Goal: Transaction & Acquisition: Purchase product/service

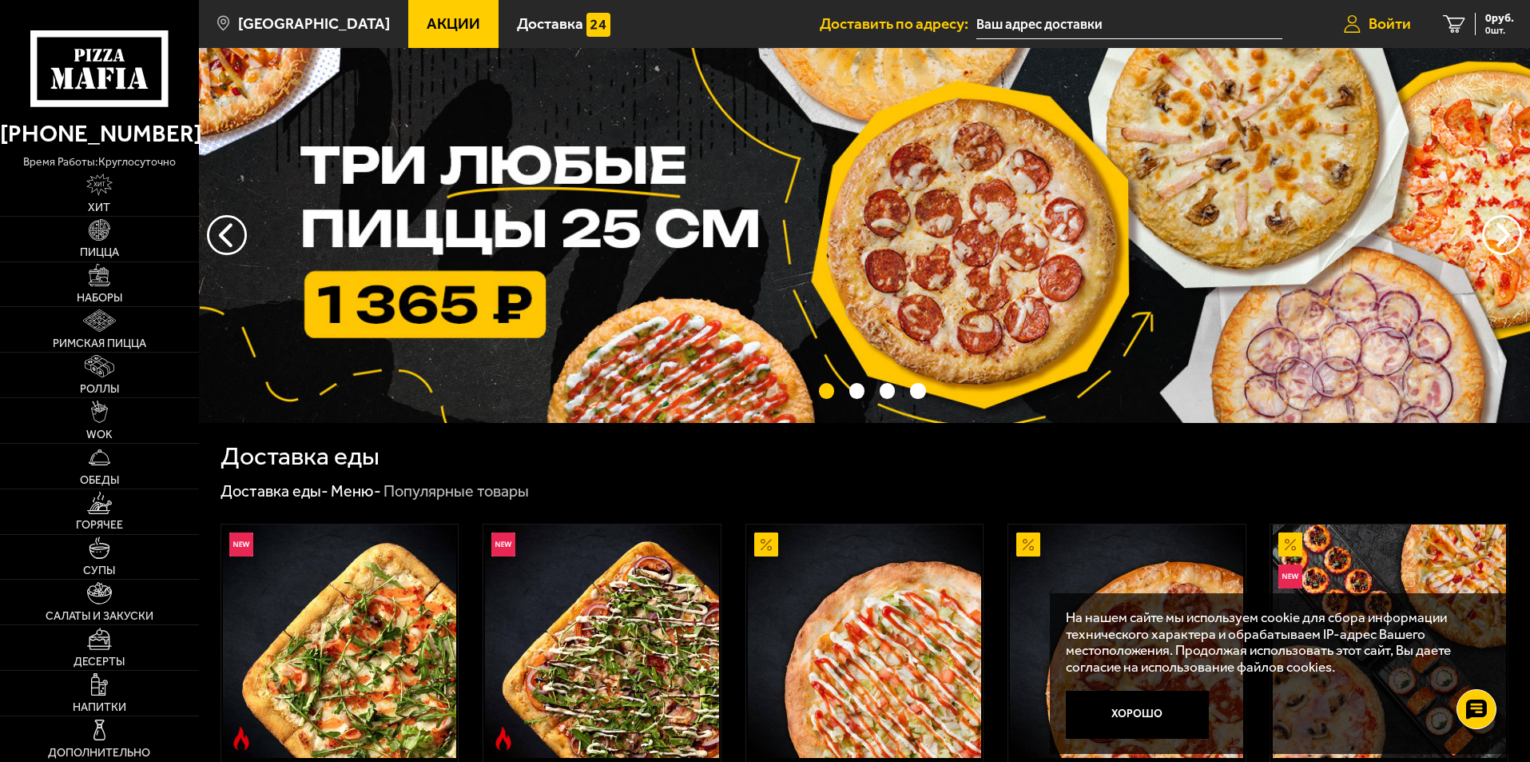
click at [1396, 26] on span "Войти" at bounding box center [1390, 23] width 42 height 15
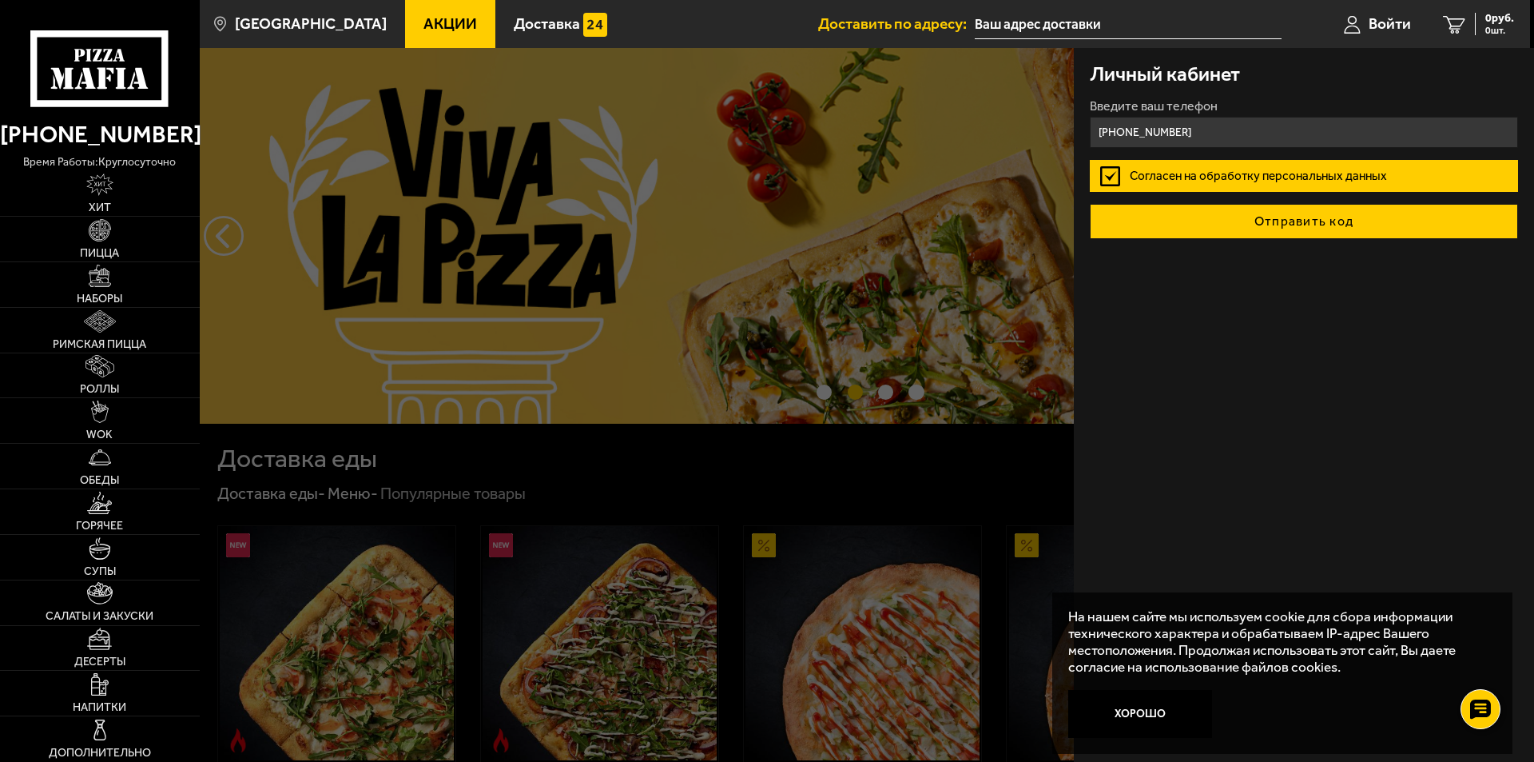
type input "+7 (962) 700-13-11"
click at [1252, 220] on button "Отправить код" at bounding box center [1304, 221] width 428 height 35
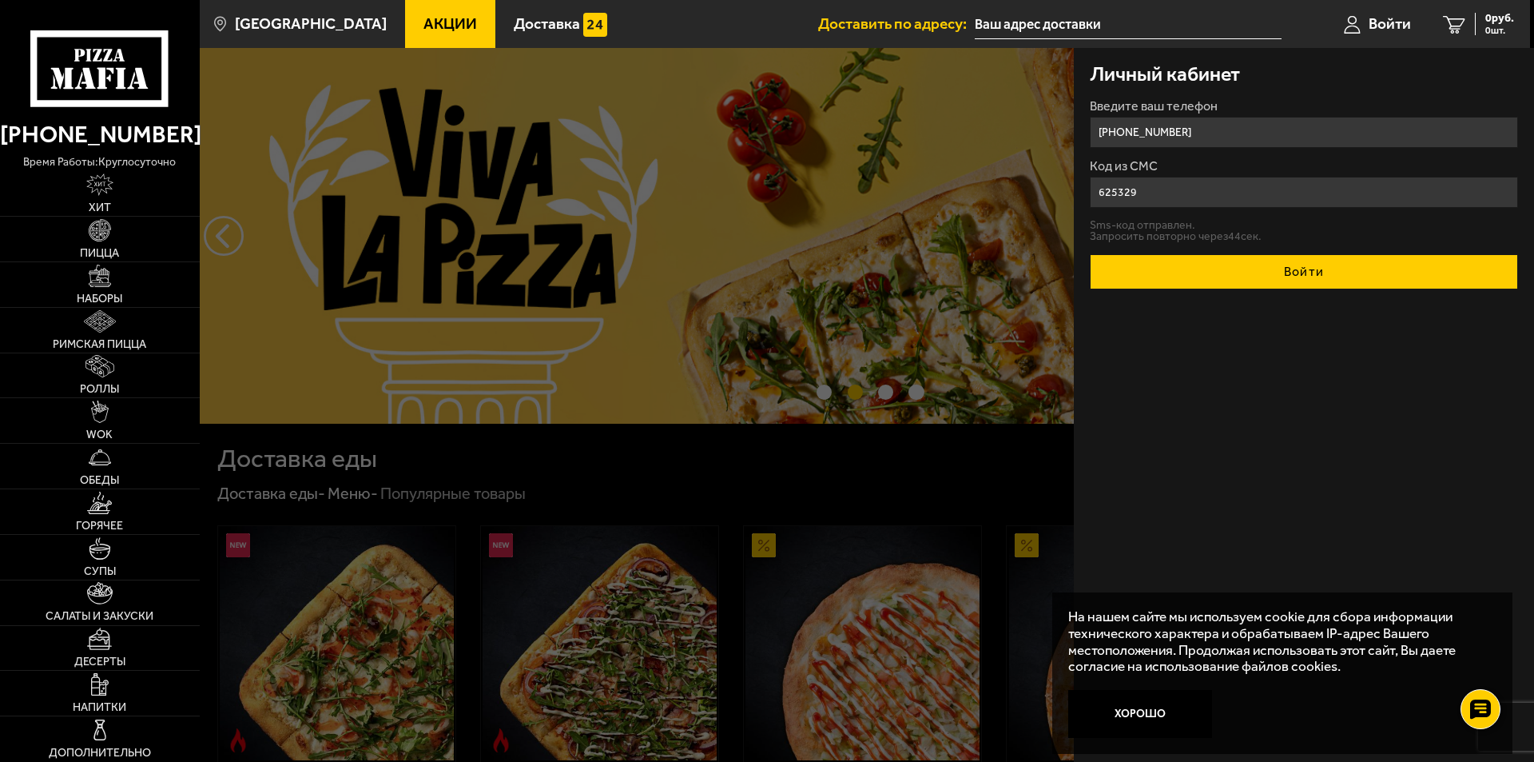
type input "625329"
click at [1295, 275] on button "Войти" at bounding box center [1304, 271] width 428 height 35
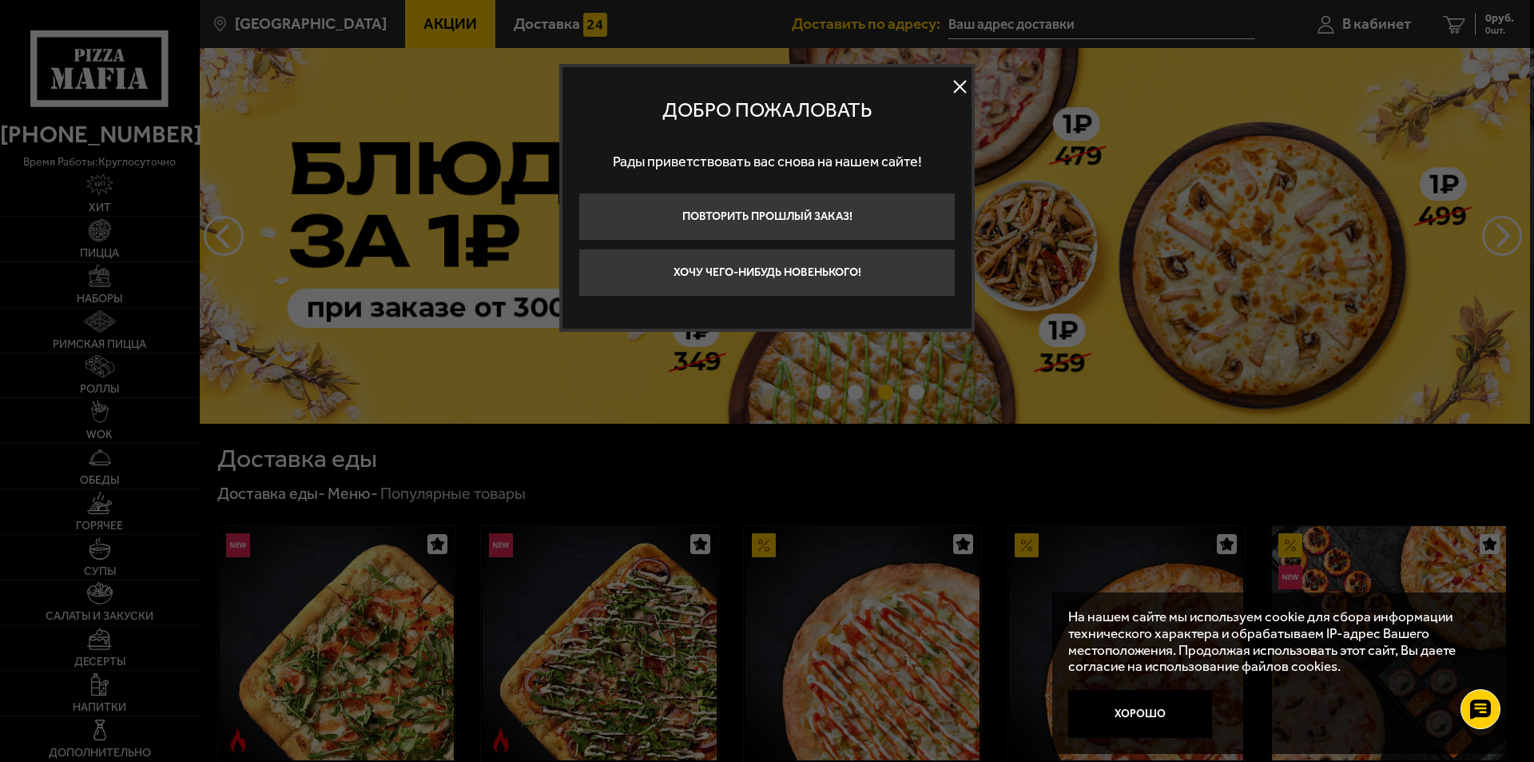
click at [969, 87] on button at bounding box center [960, 87] width 24 height 24
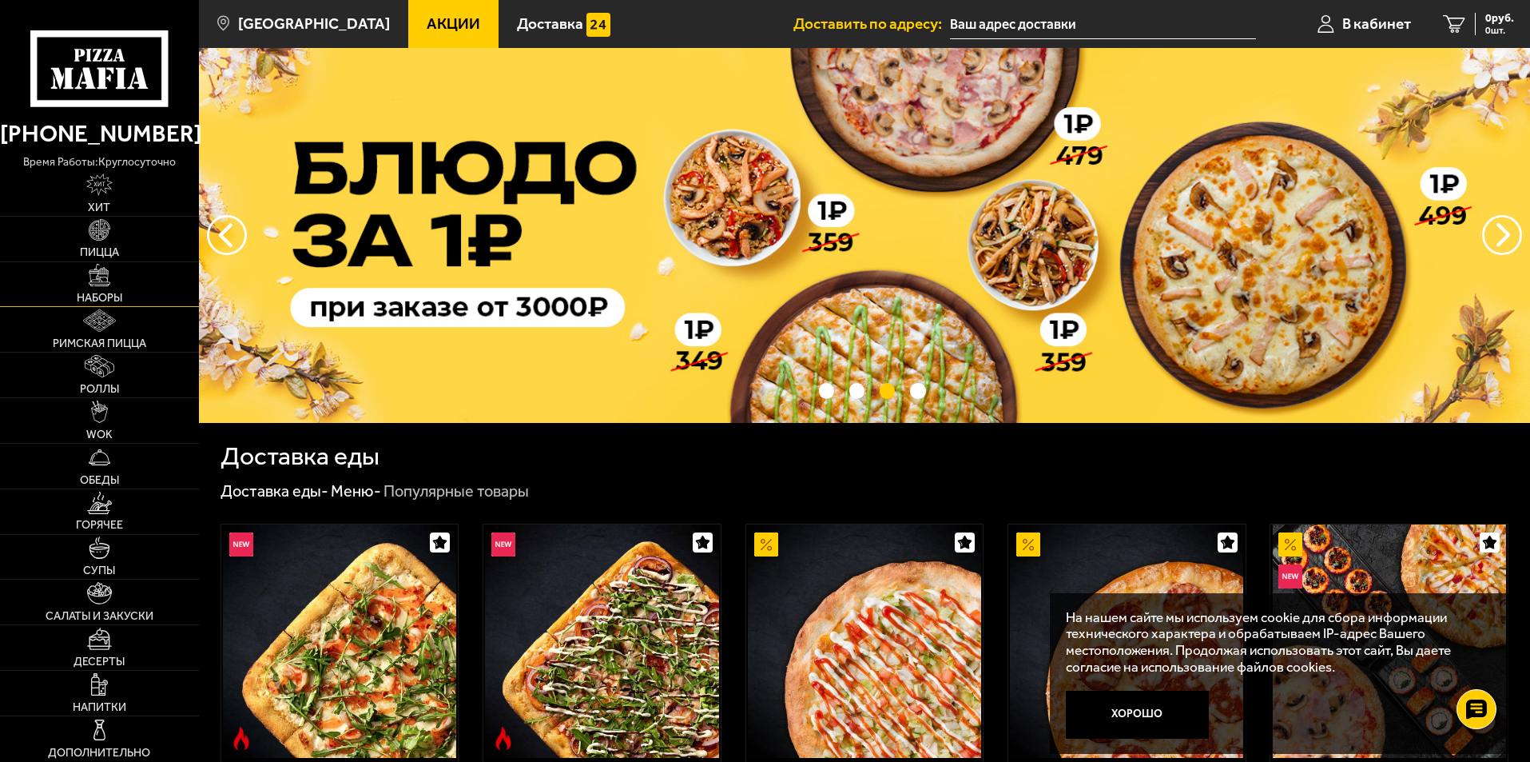
click at [120, 291] on link "Наборы" at bounding box center [99, 284] width 199 height 45
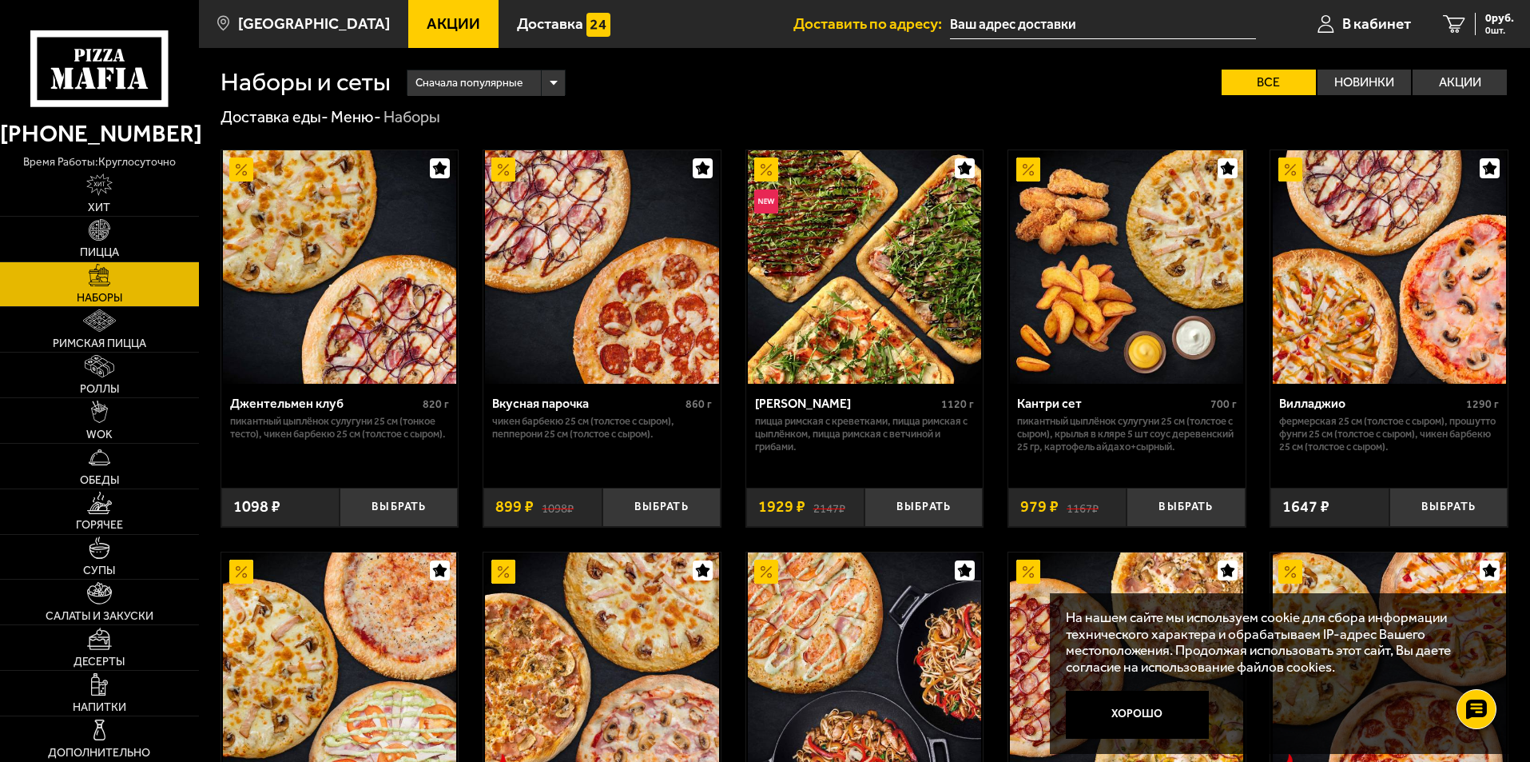
drag, startPoint x: 1170, startPoint y: 710, endPoint x: 1112, endPoint y: 691, distance: 61.4
click at [1168, 710] on button "Хорошо" at bounding box center [1138, 715] width 144 height 48
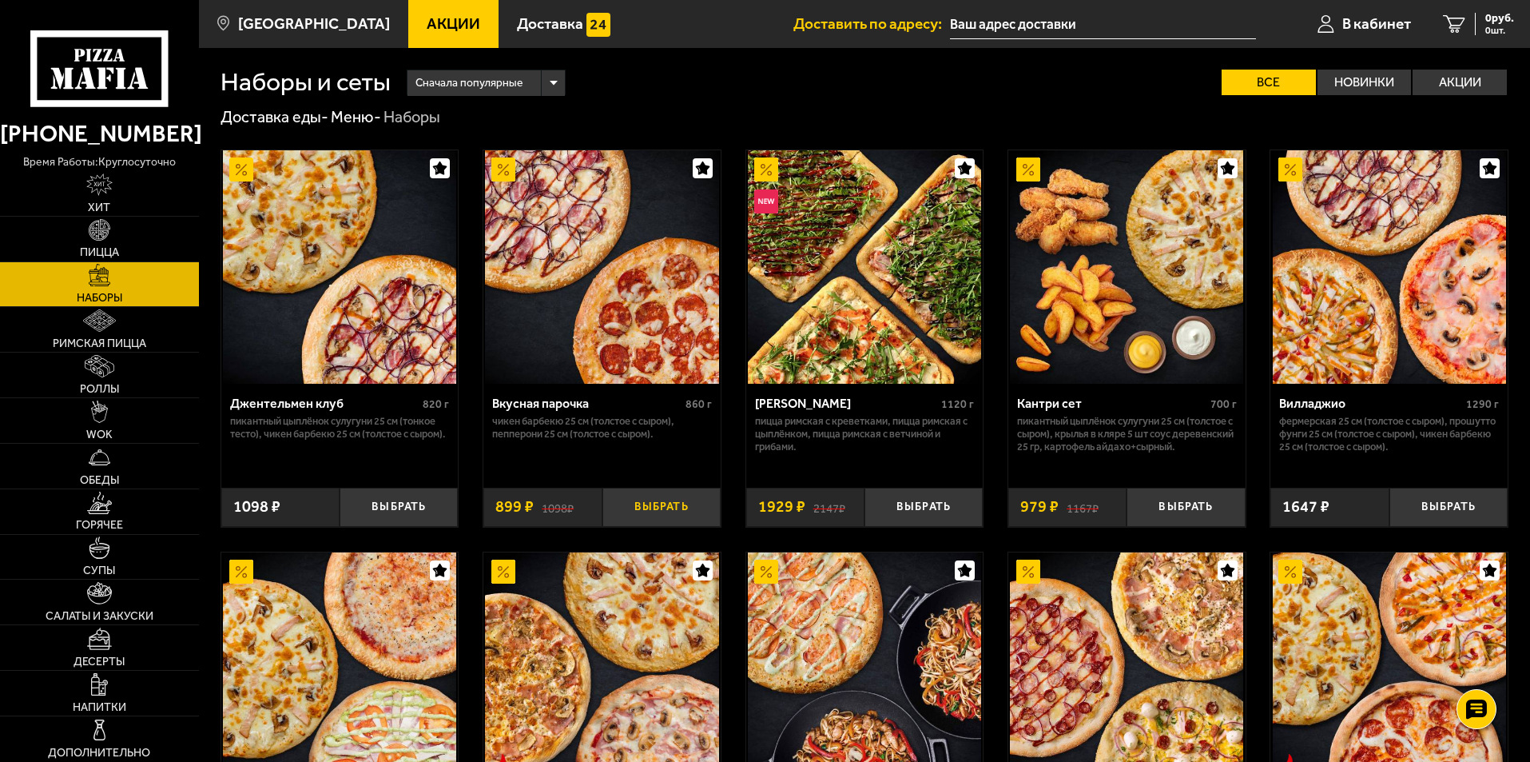
click at [683, 507] on button "Выбрать" at bounding box center [662, 507] width 118 height 39
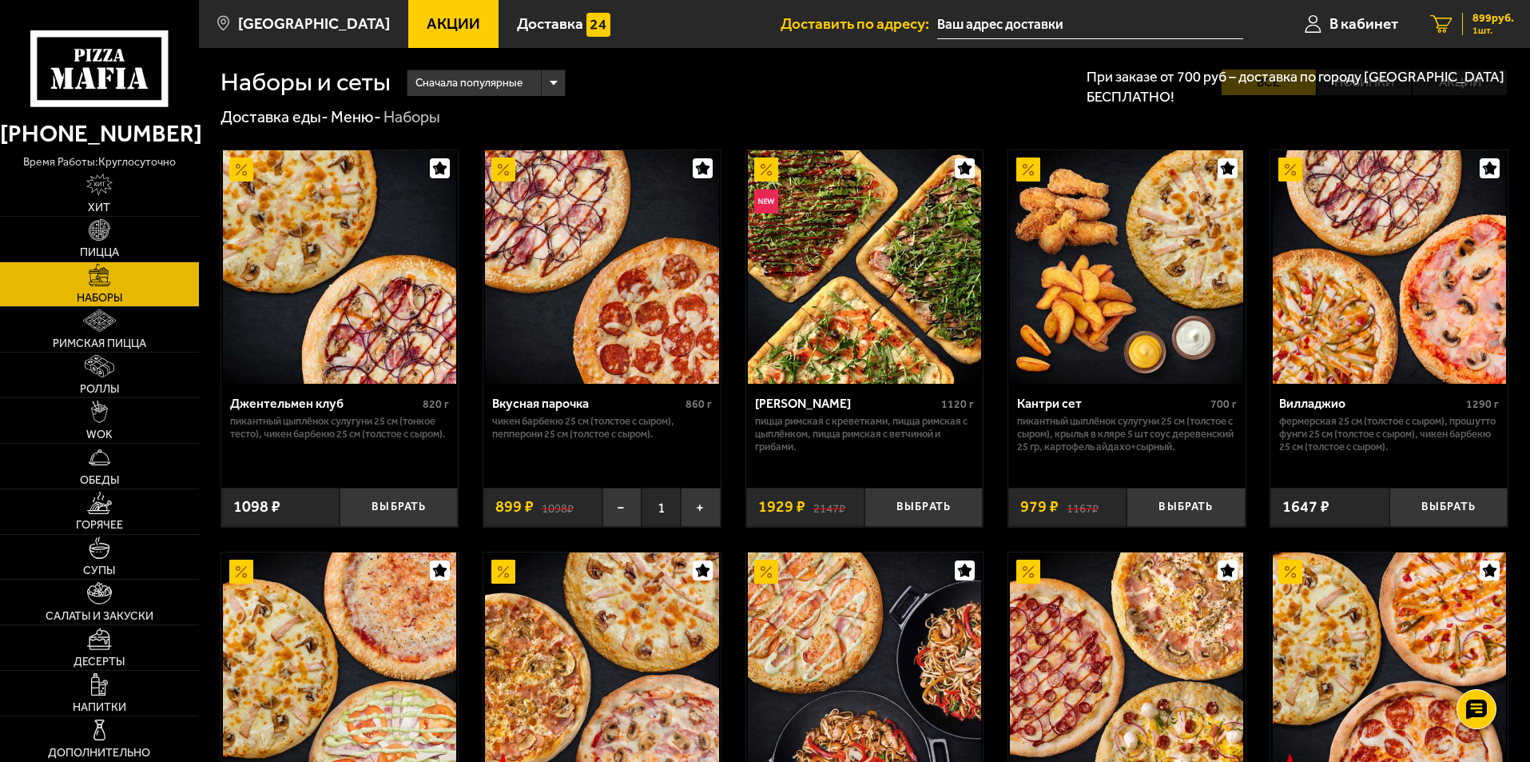
click at [1471, 27] on div "899 руб. 1 шт." at bounding box center [1489, 24] width 52 height 22
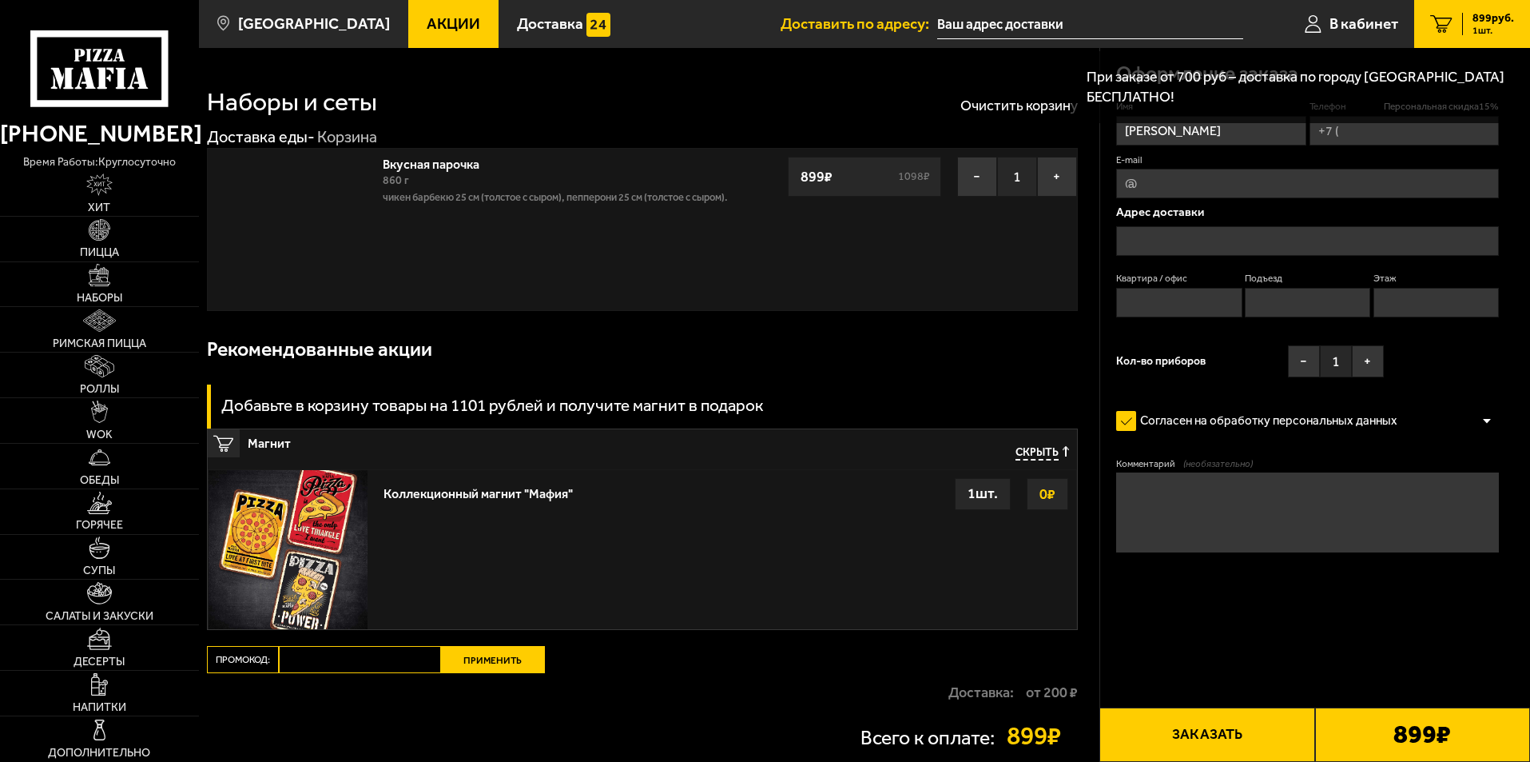
type input "+7 (962) 700-13-11"
type input "[STREET_ADDRESS]"
type input "0"
type input "1"
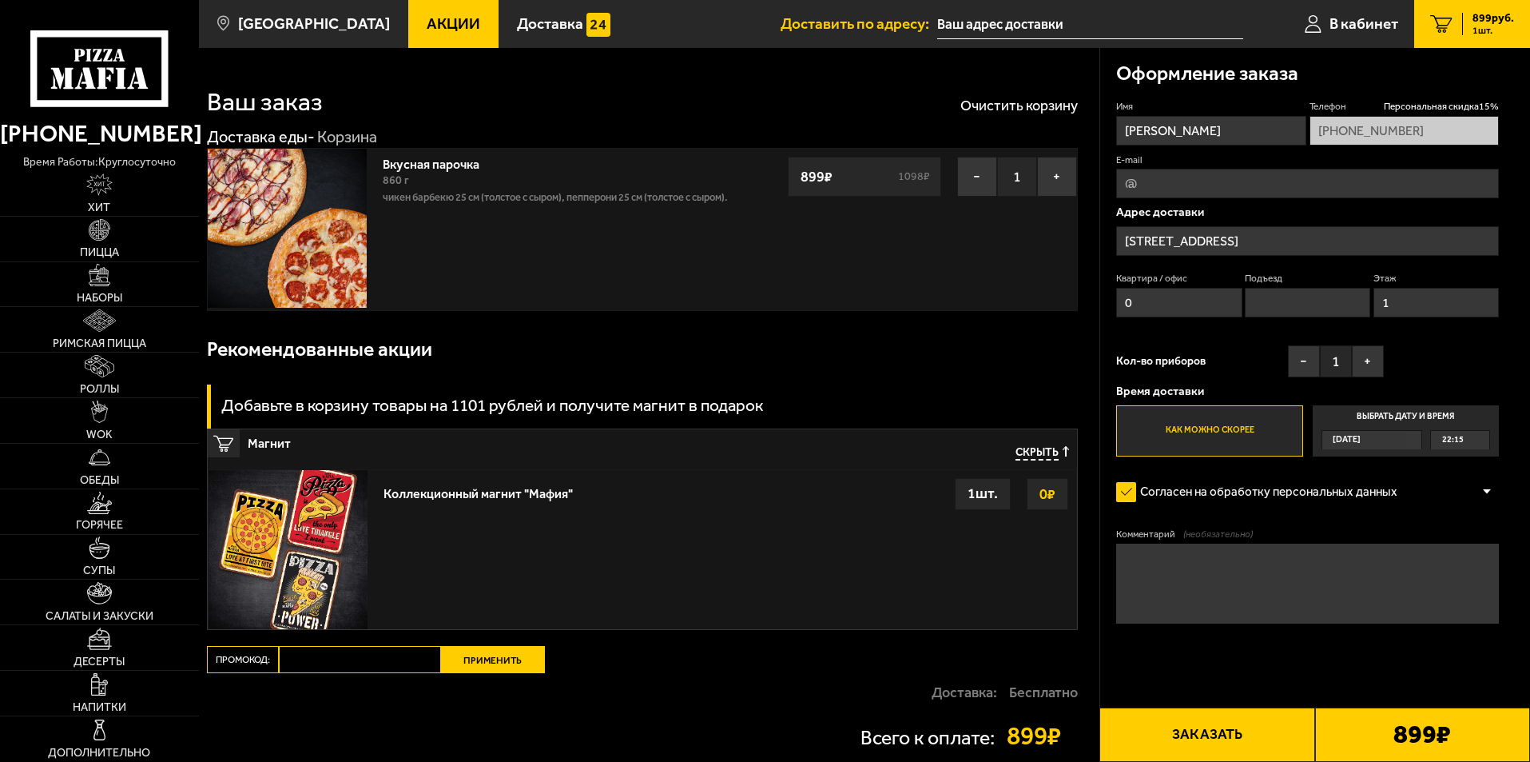
click at [1280, 241] on input "[STREET_ADDRESS]" at bounding box center [1307, 241] width 383 height 30
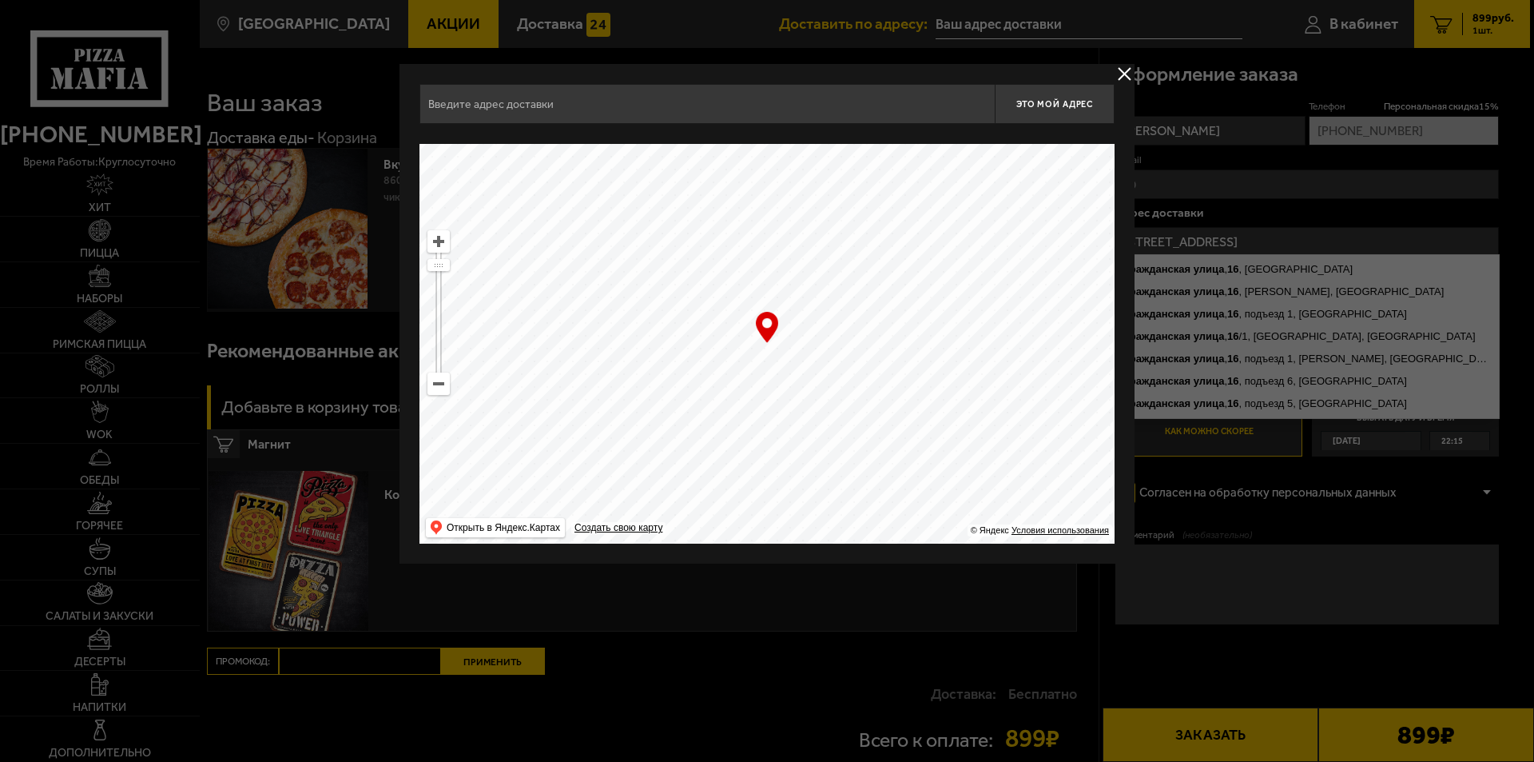
click at [810, 106] on input "text" at bounding box center [707, 104] width 575 height 40
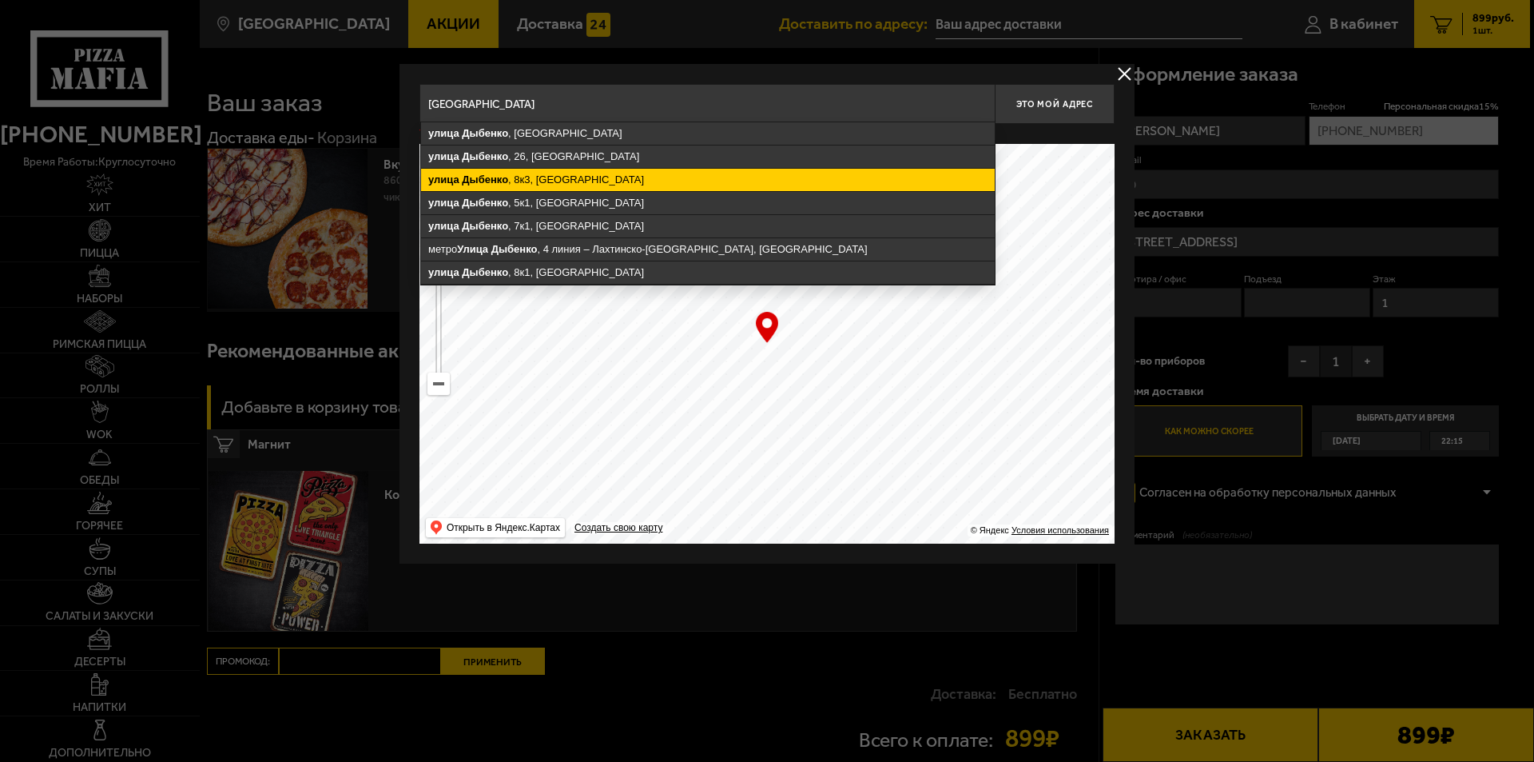
click at [760, 185] on ymaps "улица Дыбенко , 8к3, Санкт-Петербург" at bounding box center [708, 180] width 574 height 22
type input "Санкт-Петербург, улица Дыбенко, 8к3"
type input "улица Дыбенко, 8к3"
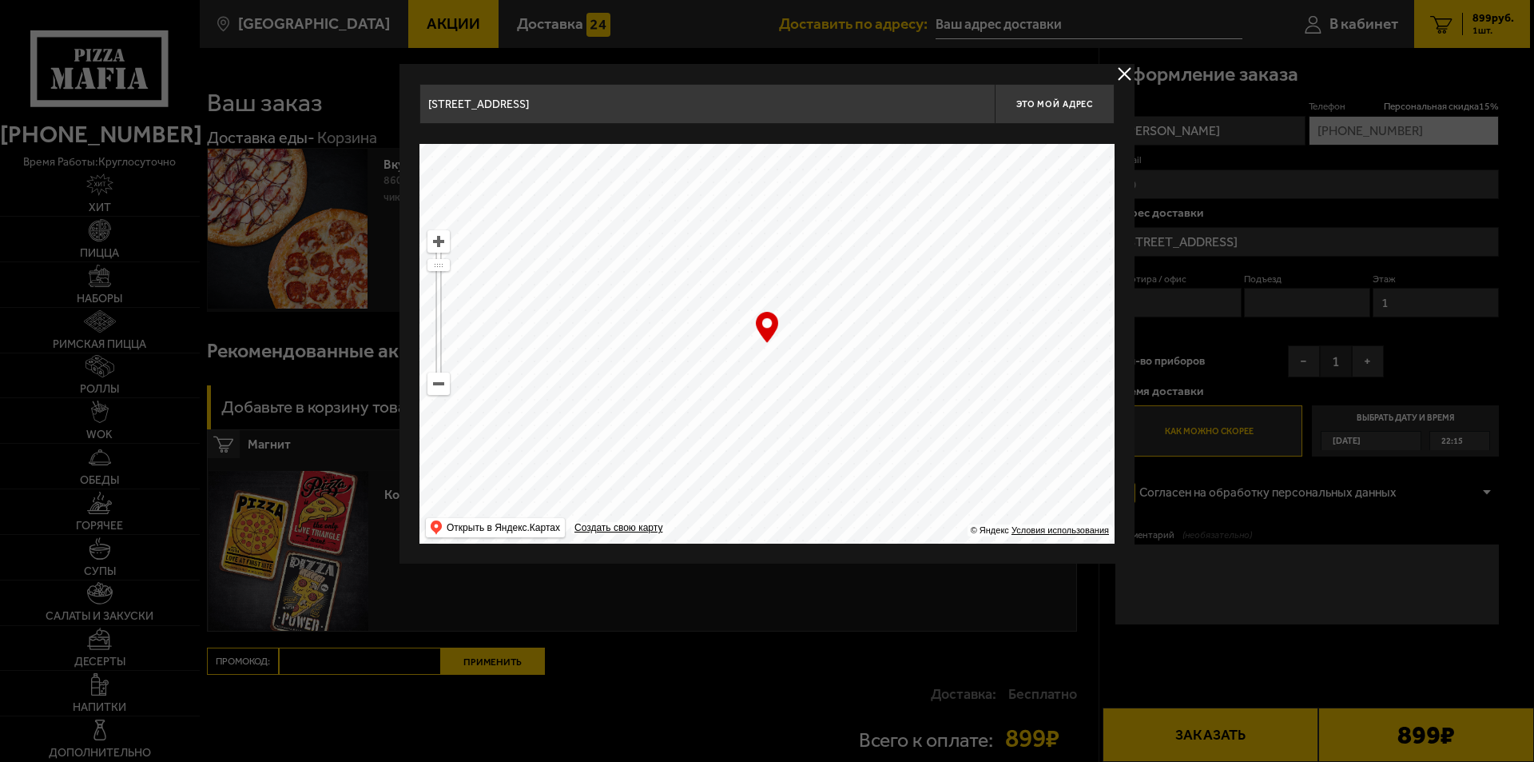
click at [647, 107] on input "Санкт-Петербург, улица Дыбенко, 8к3" at bounding box center [707, 104] width 575 height 40
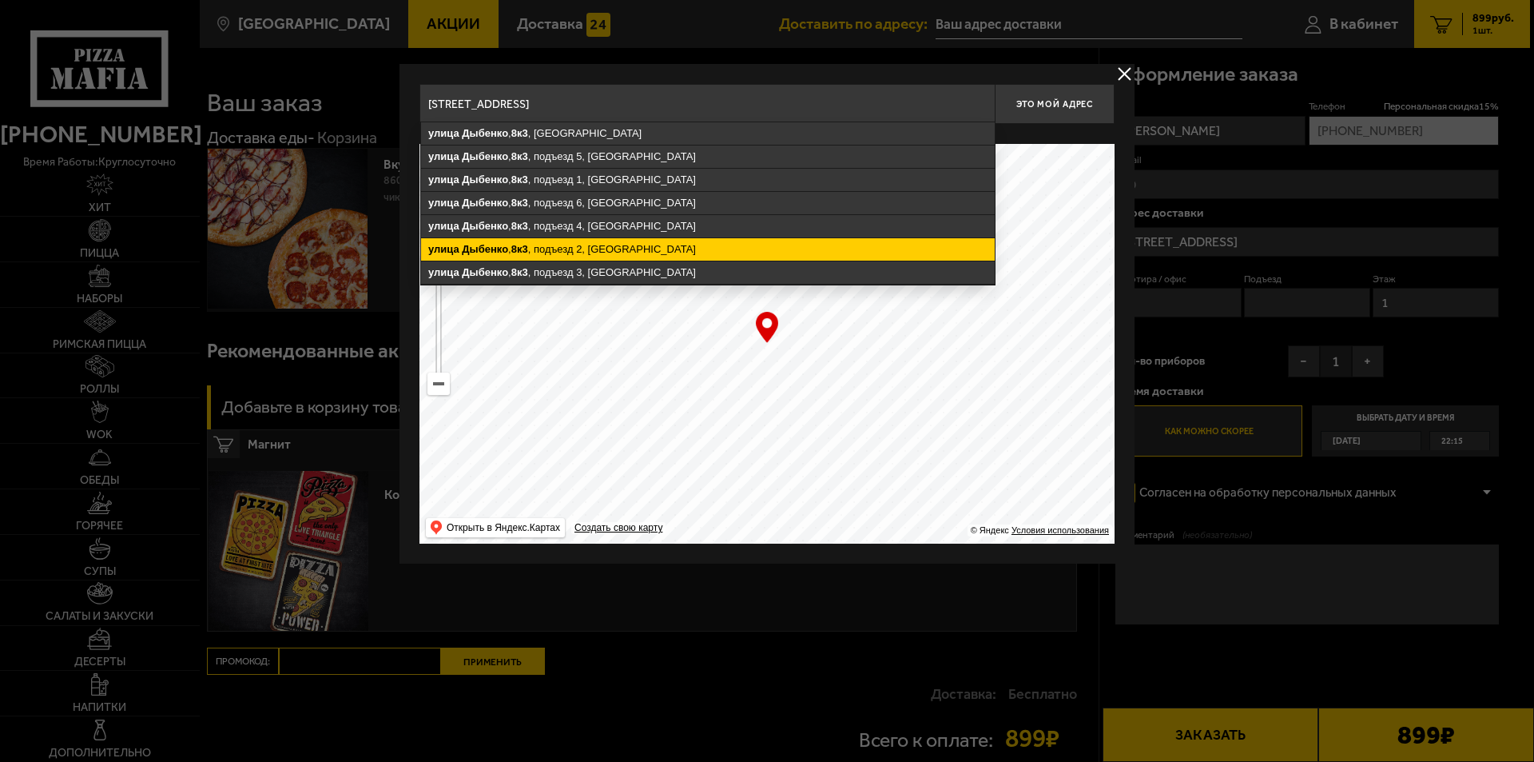
click at [658, 249] on ymaps "улица Дыбенко , 8к3 , подъезд 2, Санкт-Петербург" at bounding box center [708, 249] width 574 height 22
type input "Санкт-Петербург, улица Дыбенко, 8к3, подъезд 2"
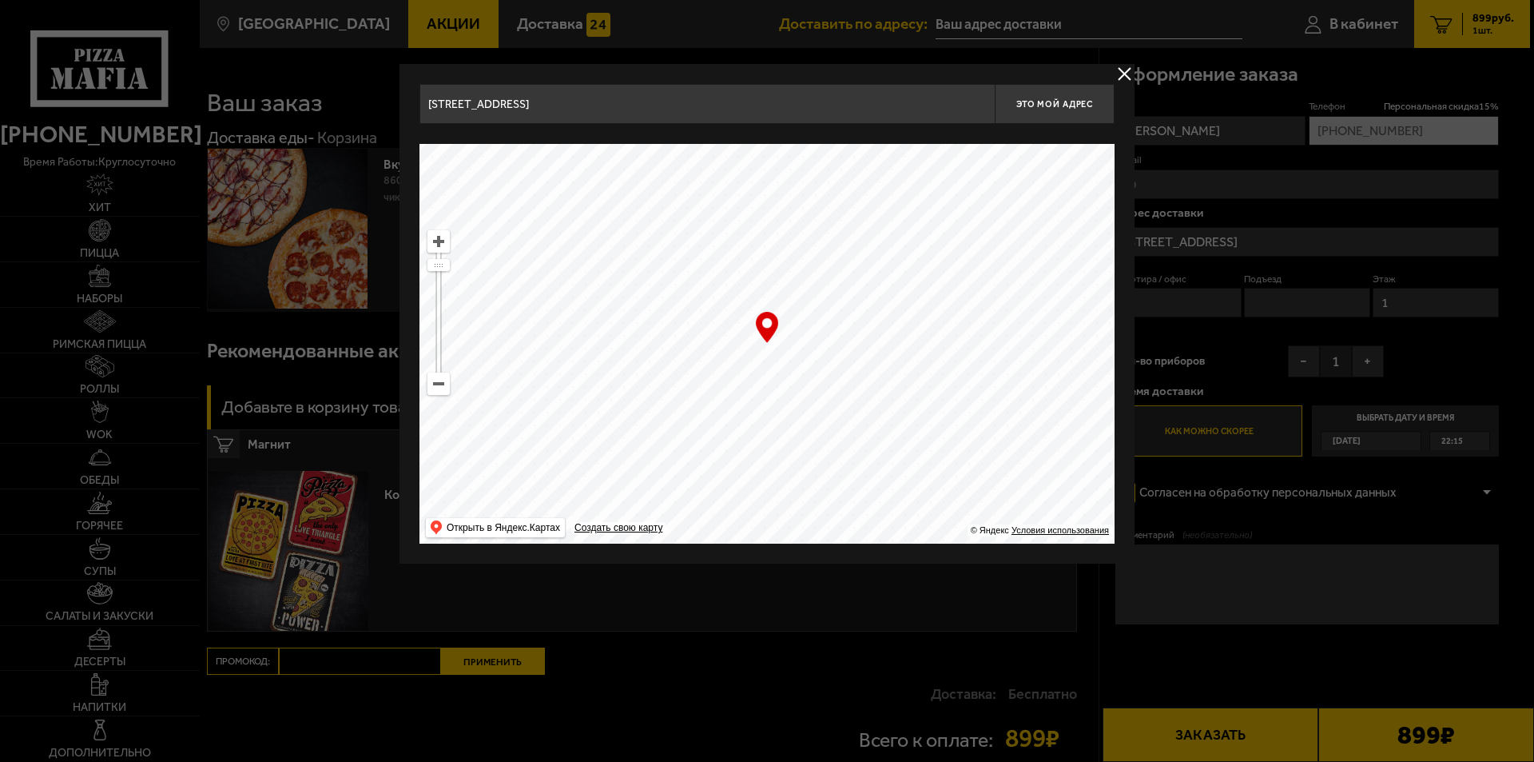
type input "улица Дыбенко, 8к3, подъезд 2"
click at [1077, 105] on span "Это мой адрес" at bounding box center [1055, 104] width 77 height 10
type input "улица Дыбенко, 8к3, подъезд 2"
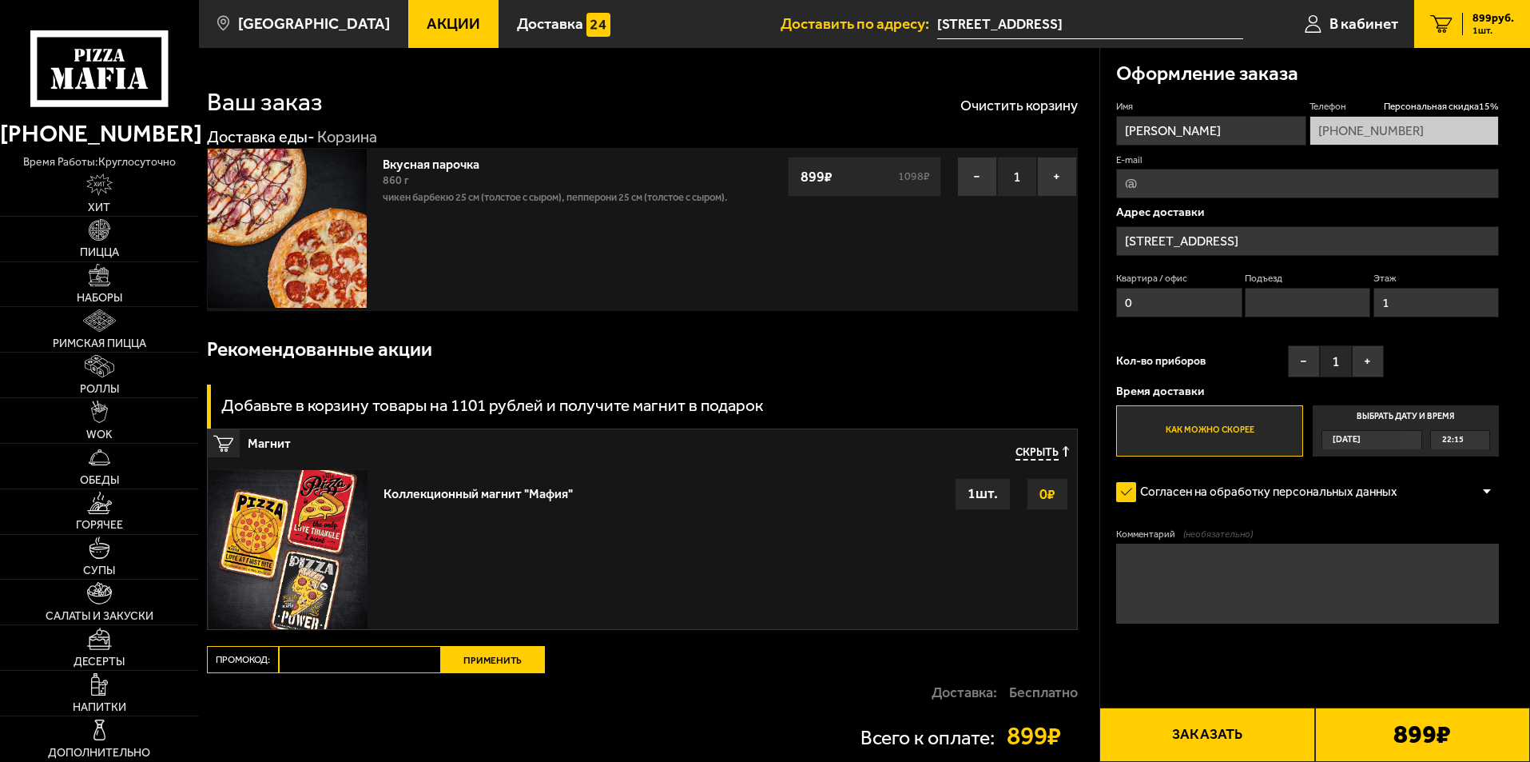
click at [1272, 603] on textarea "Комментарий (необязательно)" at bounding box center [1307, 583] width 383 height 80
drag, startPoint x: 488, startPoint y: 194, endPoint x: 567, endPoint y: 196, distance: 79.1
click at [567, 196] on p "Чикен Барбекю 25 см (толстое с сыром), Пепперони 25 см (толстое с сыром)." at bounding box center [560, 197] width 355 height 16
click at [563, 228] on div "Вкусная парочка 860 г Чикен Барбекю 25 см (толстое с сыром), Пепперони 25 см (т…" at bounding box center [560, 229] width 371 height 161
click at [1192, 563] on textarea "Комментарий (необязательно)" at bounding box center [1307, 583] width 383 height 80
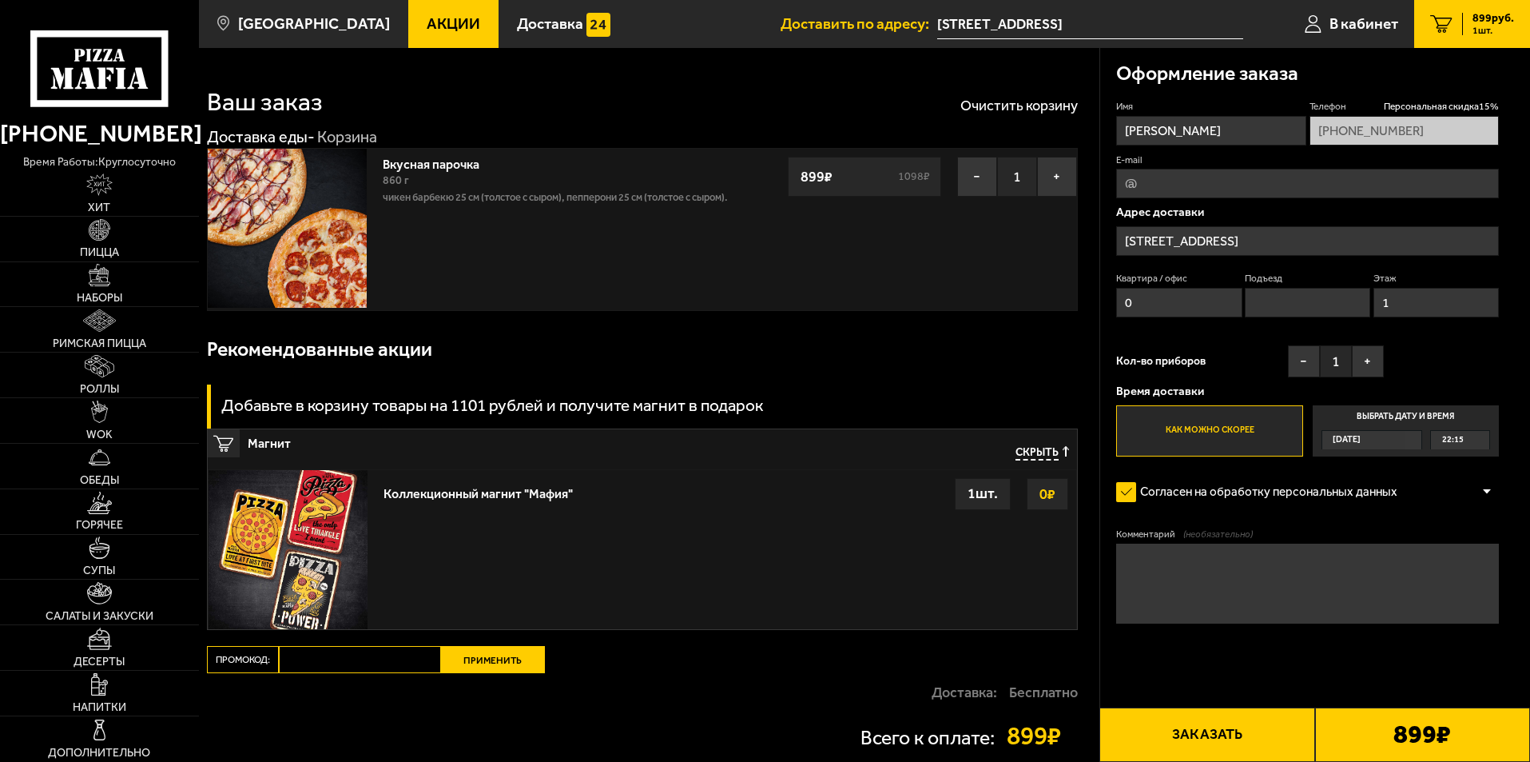
click at [1273, 298] on input "Подъезд" at bounding box center [1307, 303] width 125 height 30
type input "0"
click at [1244, 181] on input "E-mail" at bounding box center [1307, 184] width 383 height 30
type input "zmeifufu1993@gmail.com"
click at [1272, 586] on textarea "Комментарий (необязательно)" at bounding box center [1307, 583] width 383 height 80
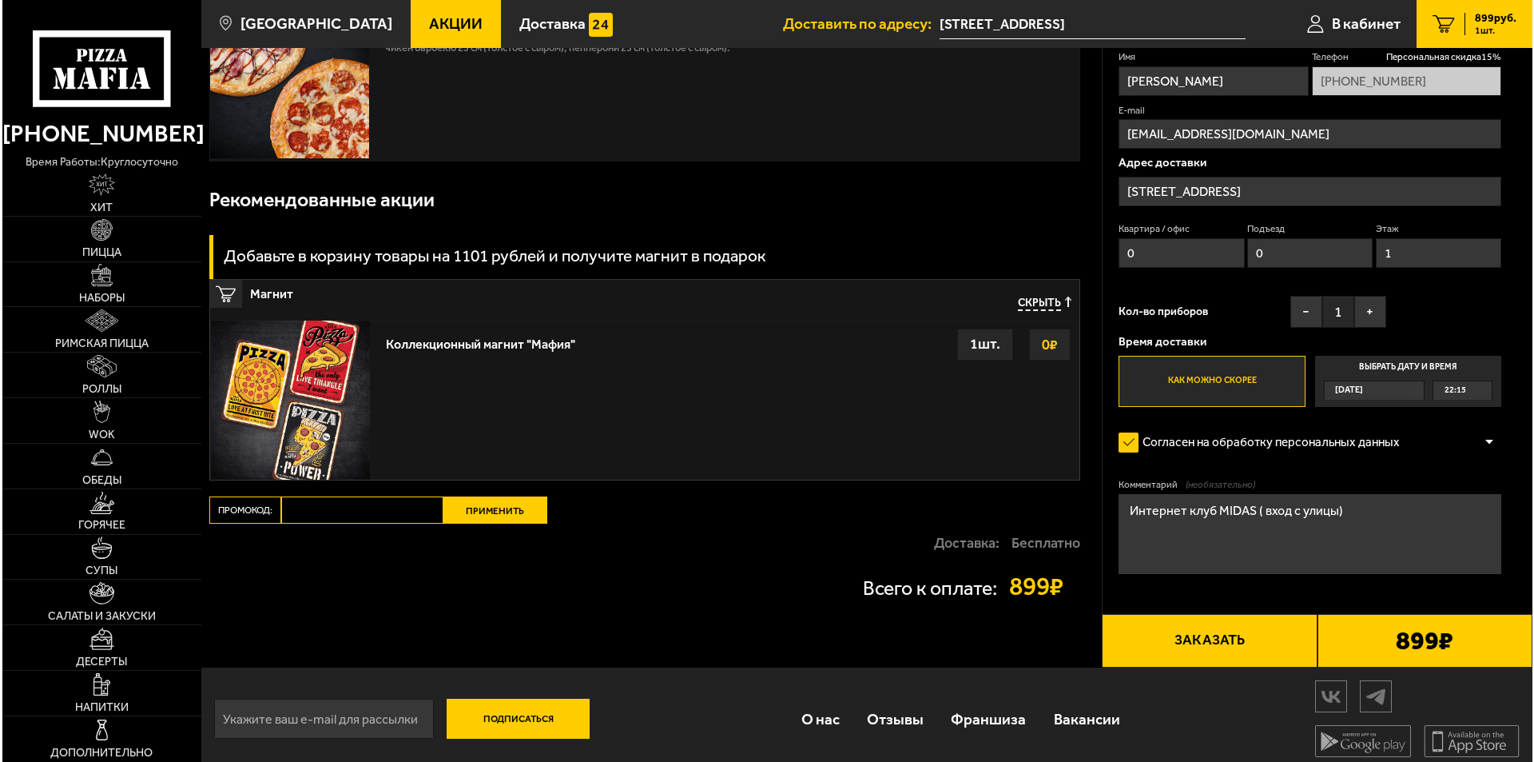
scroll to position [159, 0]
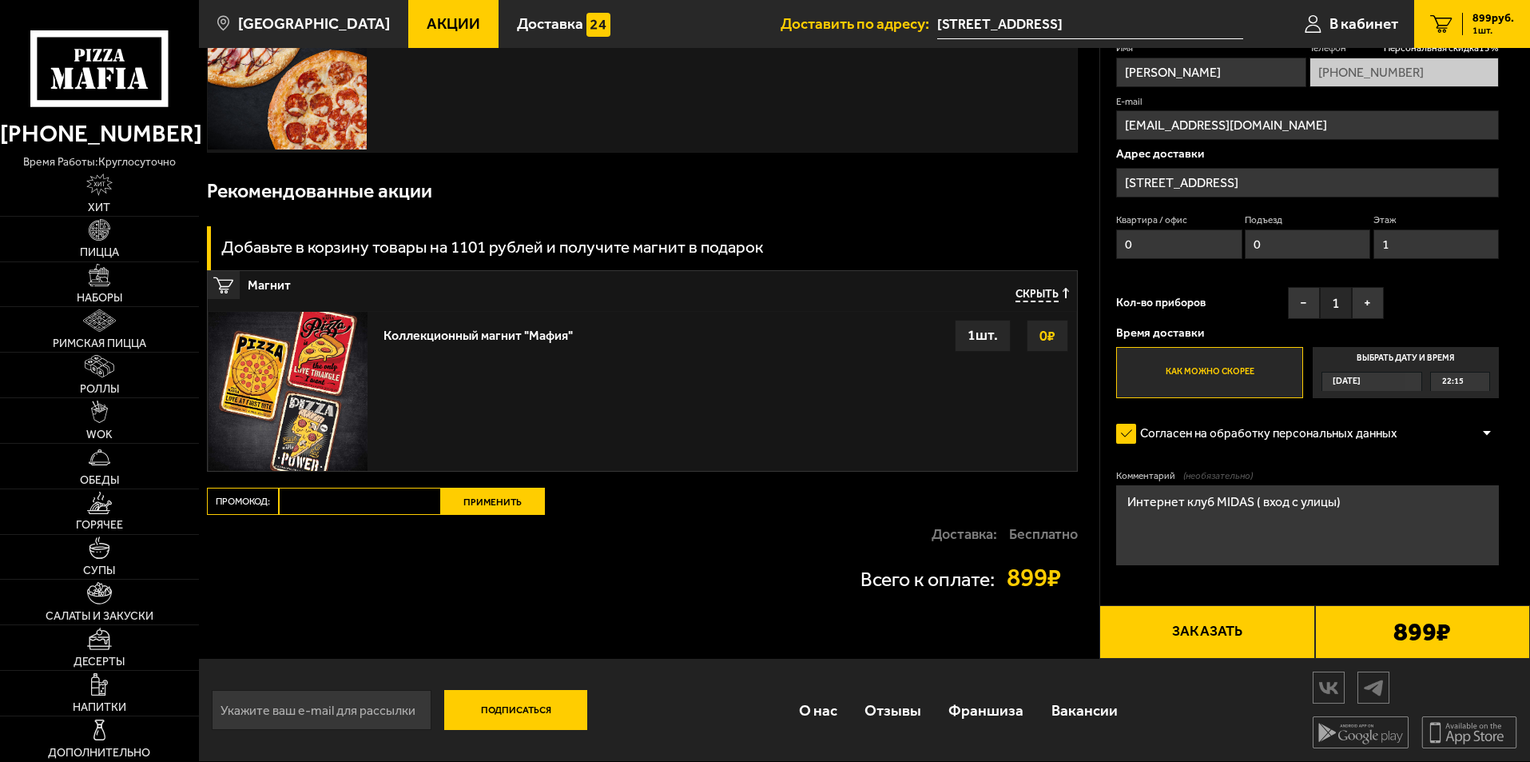
type textarea "Интернет клуб MIDAS ( вход с улицы)"
click at [1244, 640] on button "Заказать" at bounding box center [1207, 632] width 215 height 54
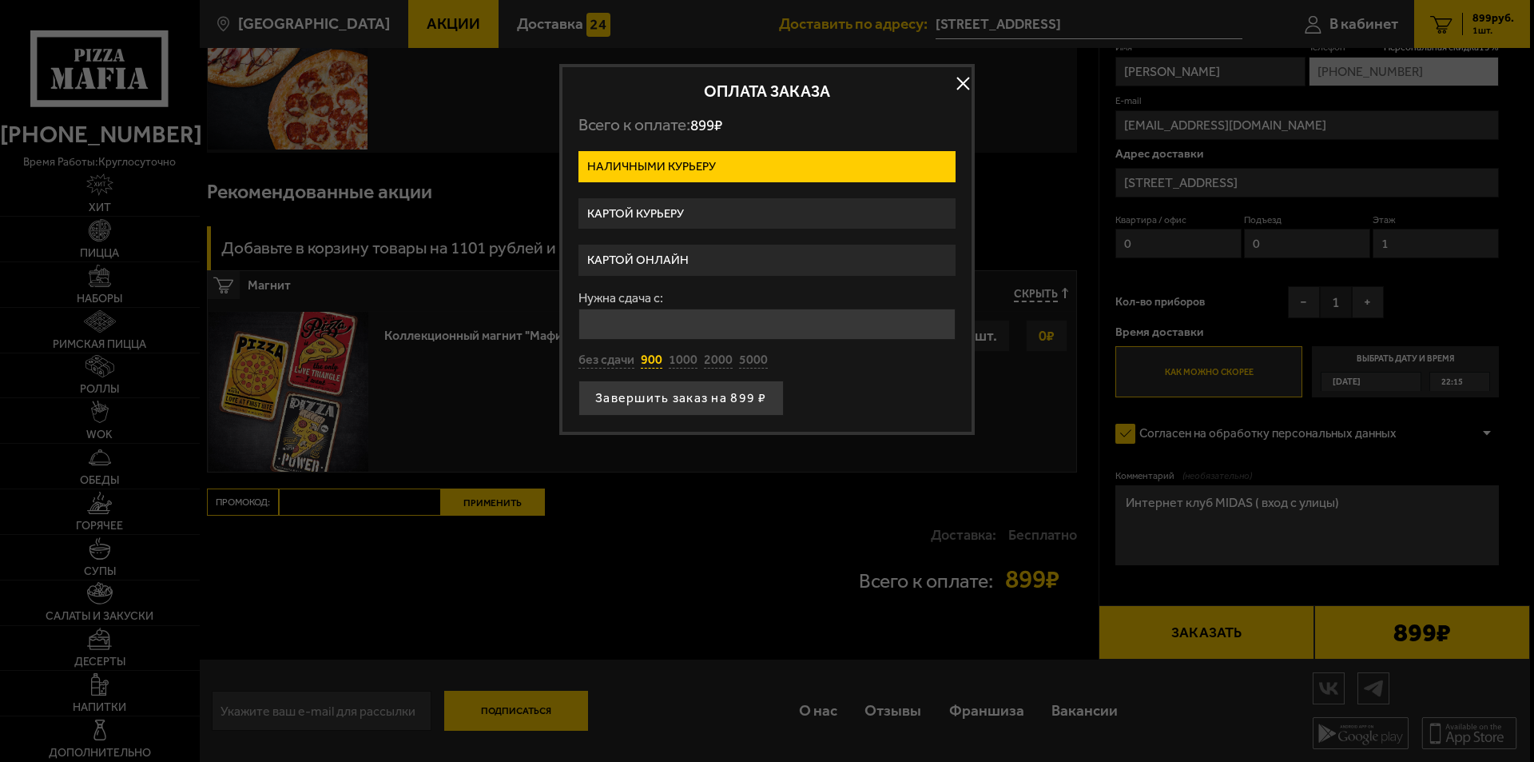
click at [658, 362] on button "900" at bounding box center [652, 361] width 22 height 18
click at [678, 358] on button "1000" at bounding box center [683, 361] width 29 height 18
type input "1000"
click at [689, 398] on button "Завершить заказ на 899 ₽" at bounding box center [681, 397] width 205 height 35
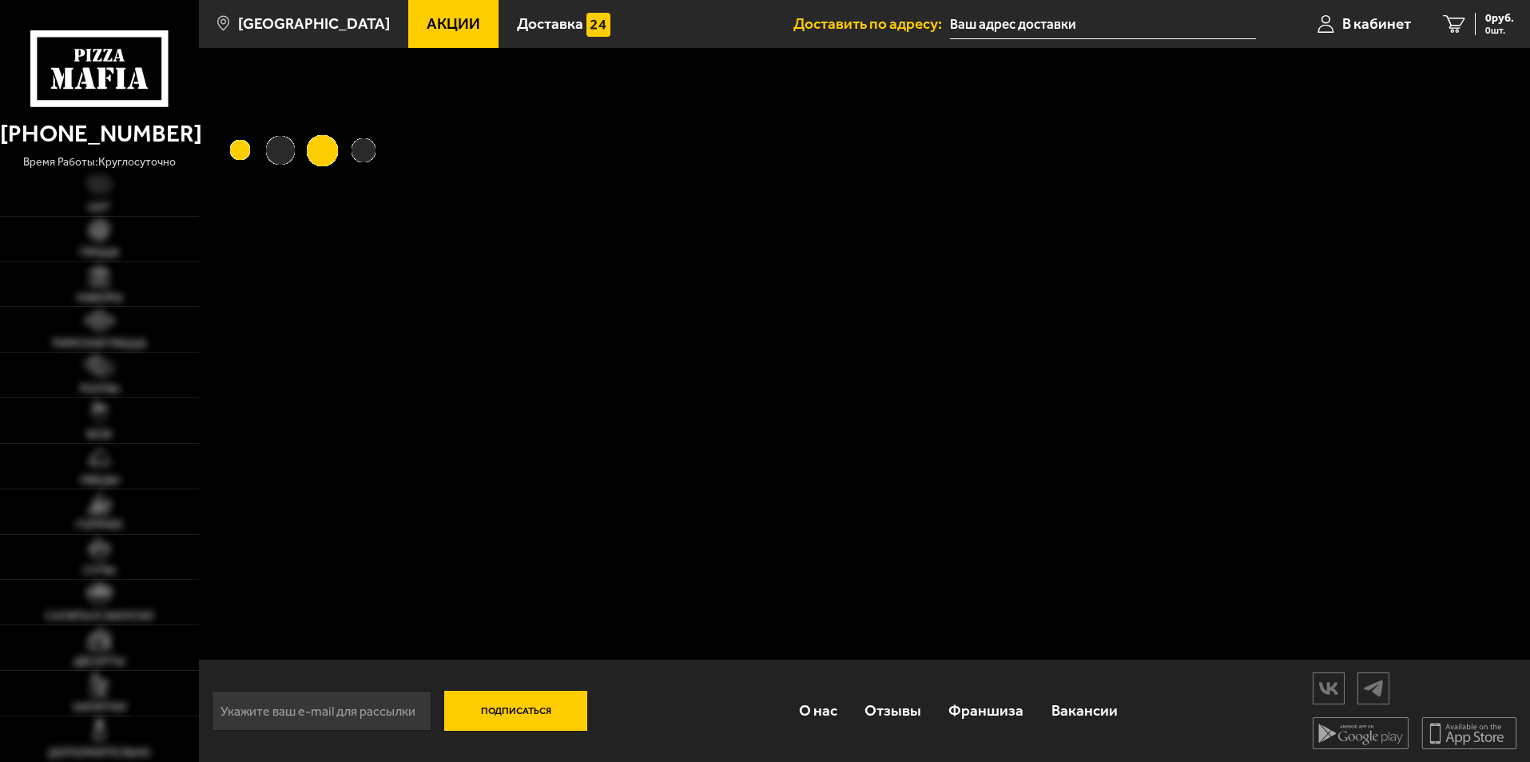
type input "[STREET_ADDRESS]"
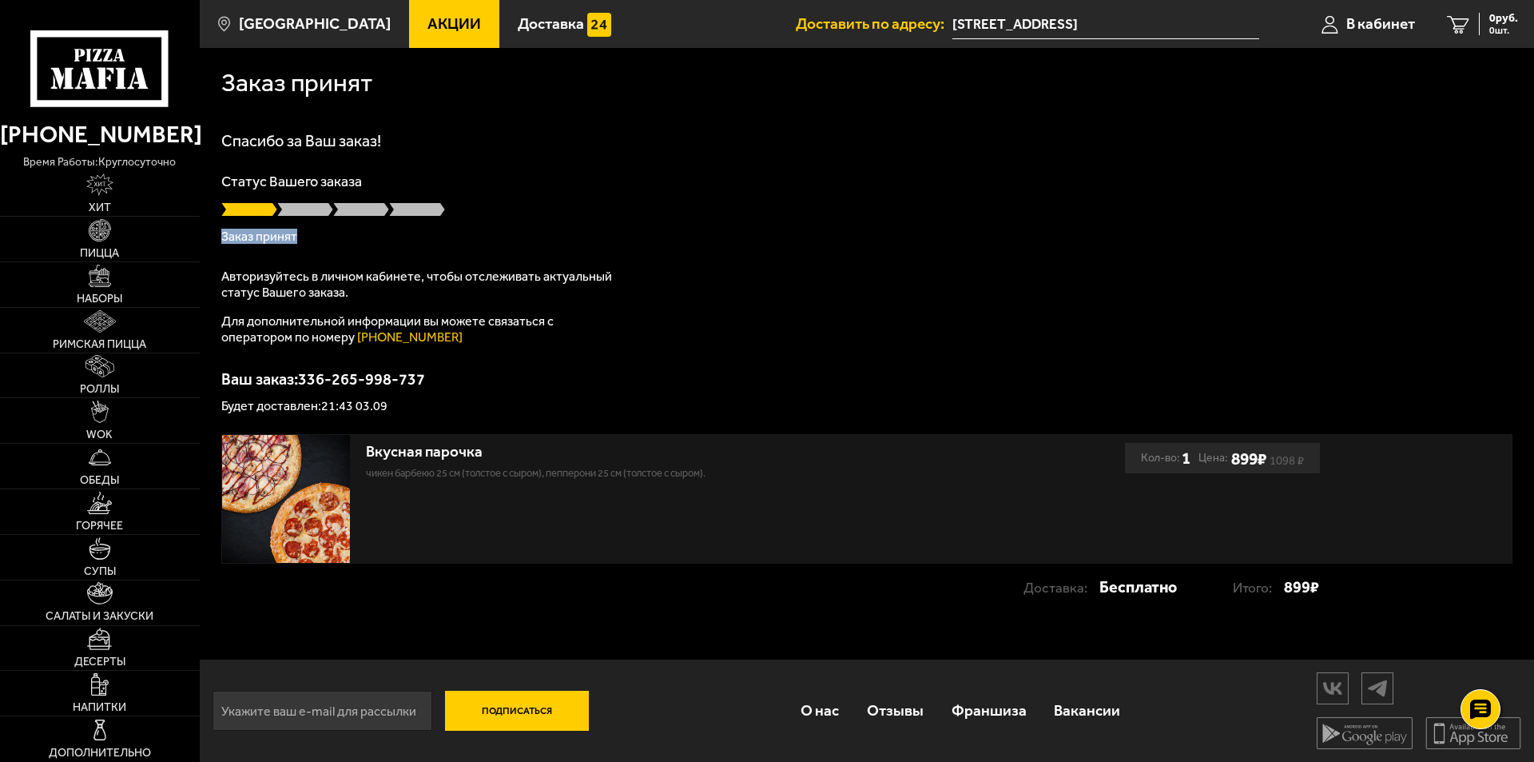
drag, startPoint x: 301, startPoint y: 233, endPoint x: 218, endPoint y: 234, distance: 83.1
click at [218, 234] on div "Заказ принят Спасибо за Ваш заказ! Статус Вашего заказа Заказ принят Авторизуйт…" at bounding box center [867, 337] width 1335 height 579
